Goal: Find specific page/section: Find specific page/section

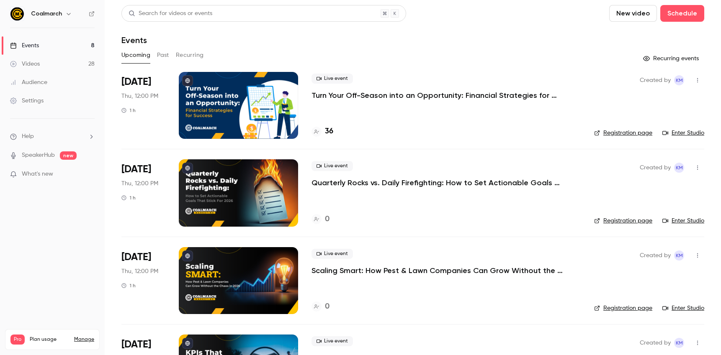
click at [375, 92] on p "Turn Your Off-Season into an Opportunity: Financial Strategies for Success" at bounding box center [436, 95] width 251 height 10
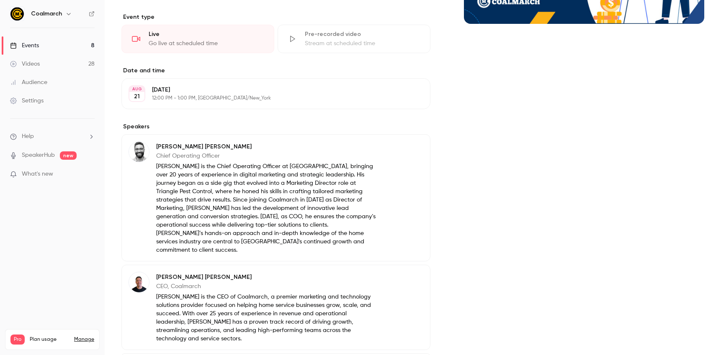
scroll to position [265, 0]
